Goal: Transaction & Acquisition: Purchase product/service

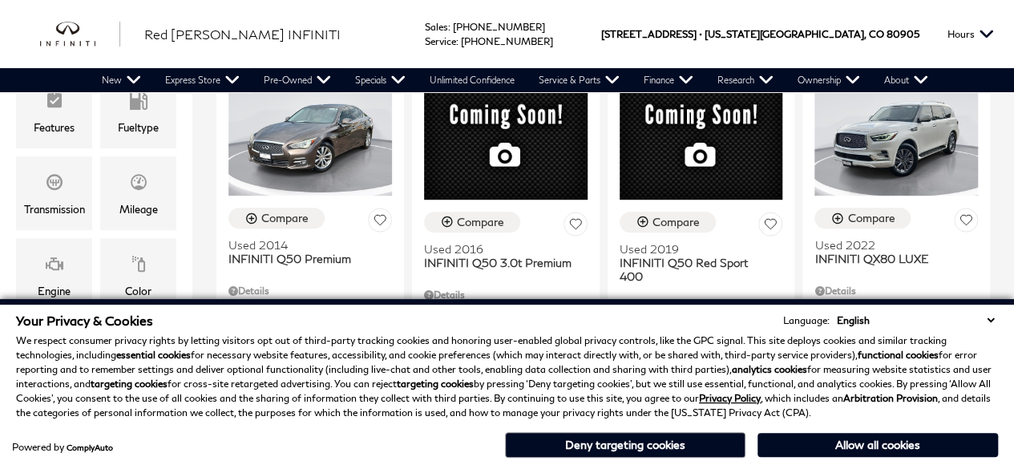
scroll to position [543, 0]
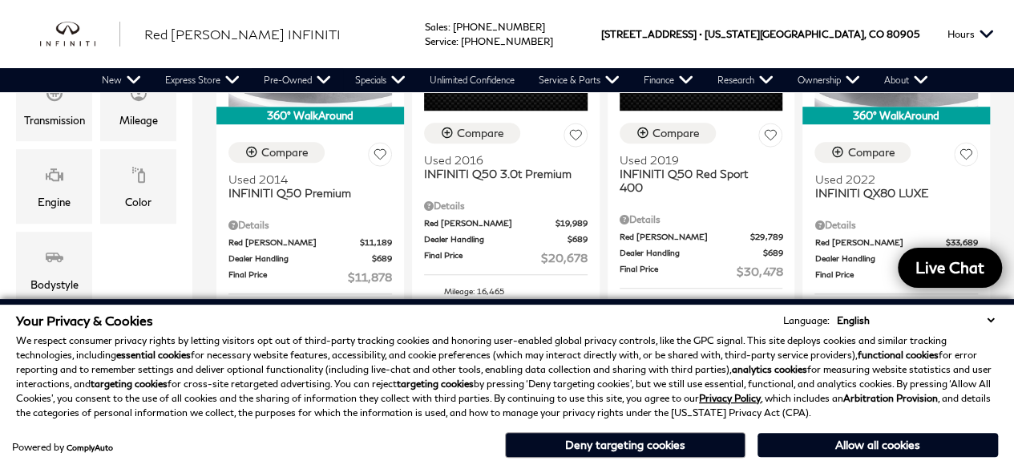
click at [992, 321] on select "English Spanish / Español English / [GEOGRAPHIC_DATA] Korean / 한국어 Vietnamese /…" at bounding box center [915, 320] width 165 height 15
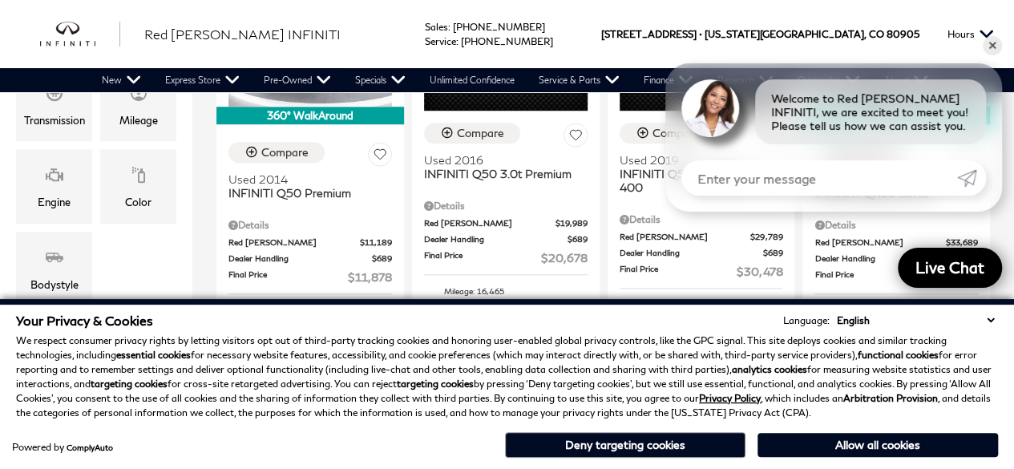
click at [994, 337] on p "We respect consumer privacy rights by letting visitors opt out of third-party t…" at bounding box center [507, 376] width 982 height 87
click at [627, 448] on button "Deny targeting cookies" at bounding box center [625, 445] width 240 height 26
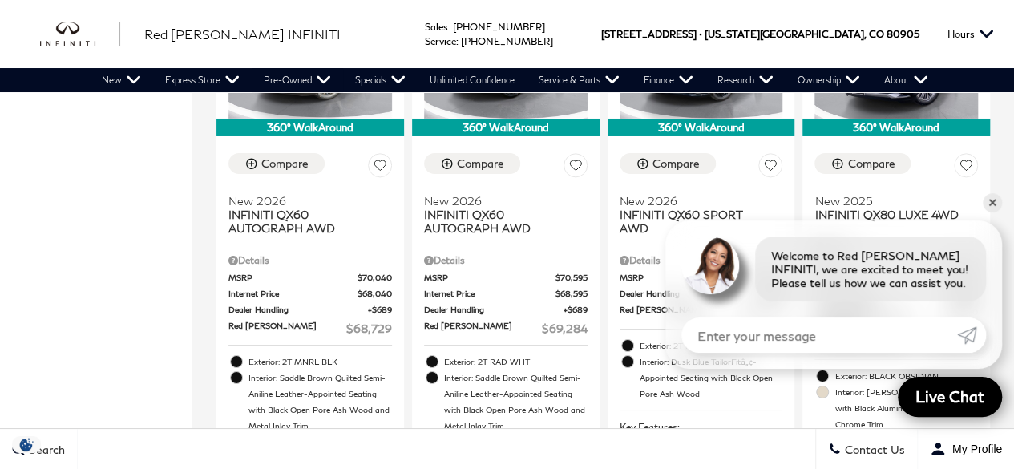
scroll to position [2915, 0]
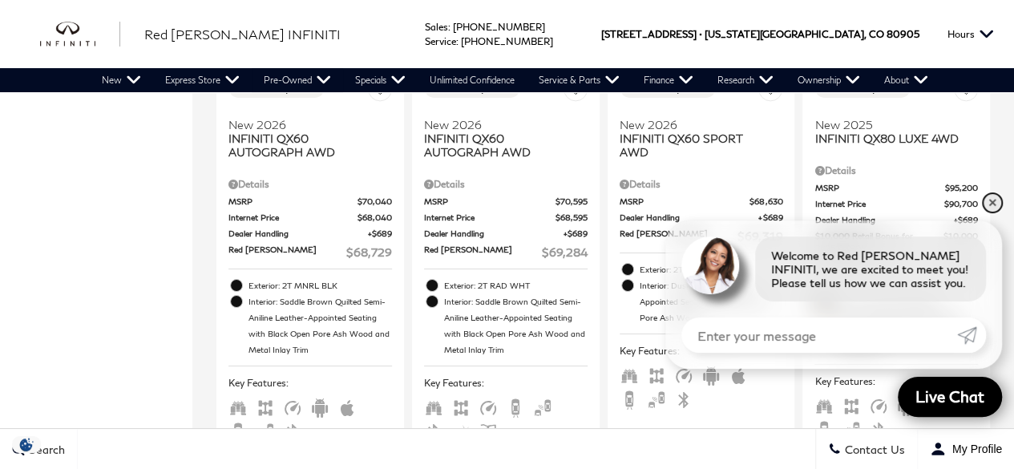
click at [989, 204] on link "✕" at bounding box center [992, 202] width 19 height 19
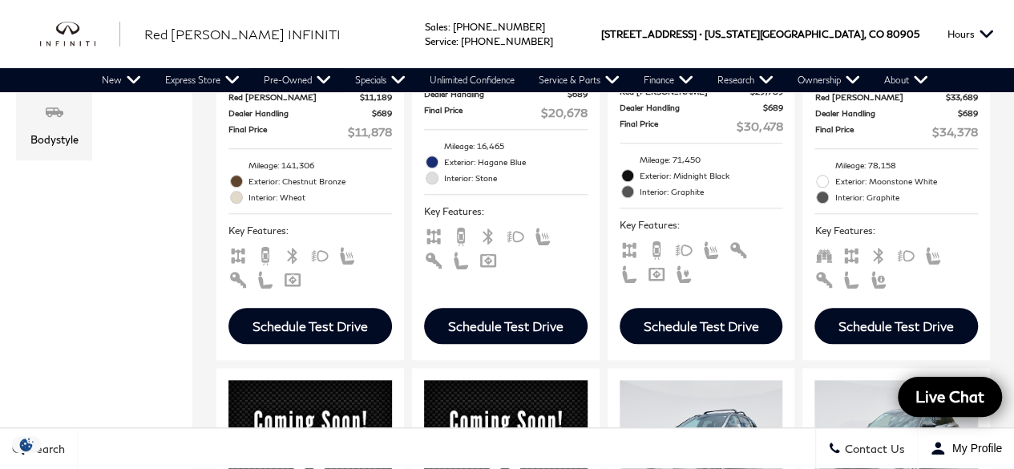
scroll to position [681, 0]
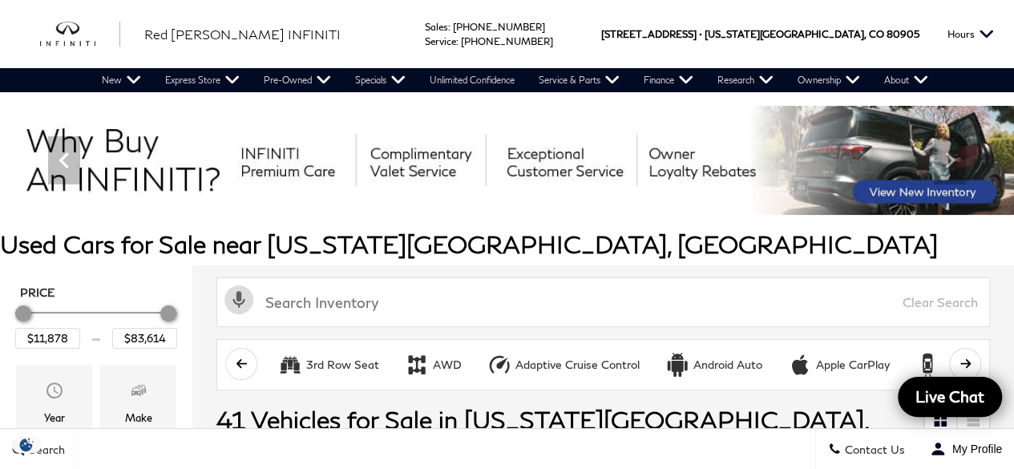
type input "$47,678"
